Goal: Transaction & Acquisition: Subscribe to service/newsletter

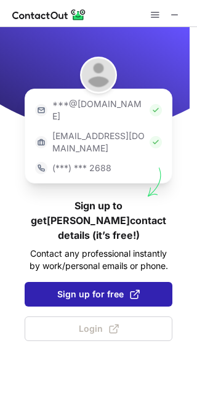
click at [88, 288] on span "Sign up for free" at bounding box center [98, 294] width 82 height 12
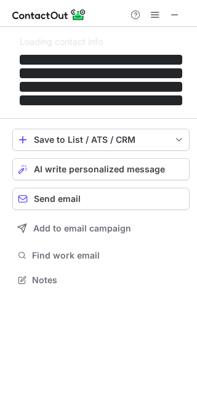
scroll to position [271, 197]
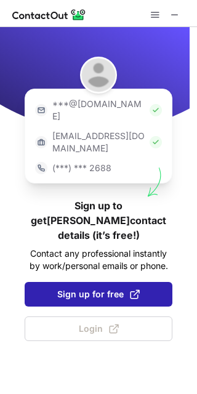
click at [101, 288] on span "Sign up for free" at bounding box center [98, 294] width 82 height 12
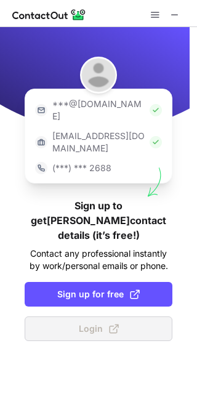
click at [91, 322] on span "Login" at bounding box center [99, 328] width 40 height 12
